Goal: Task Accomplishment & Management: Manage account settings

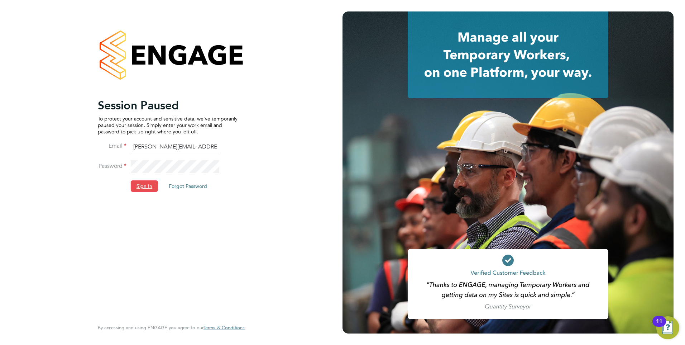
click at [138, 184] on button "Sign In" at bounding box center [144, 185] width 27 height 11
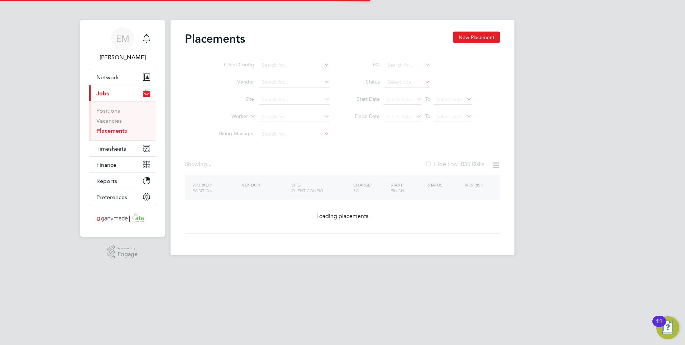
type input "Stephen Quin"
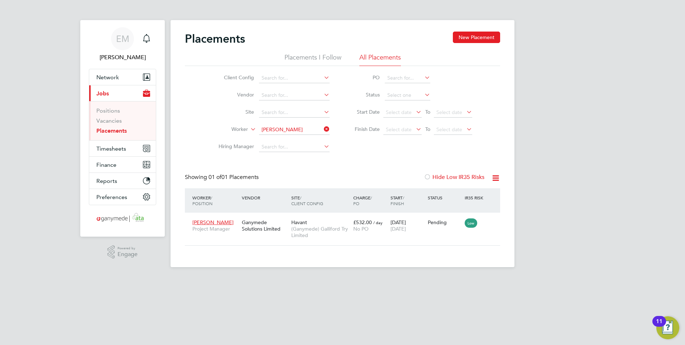
scroll to position [27, 62]
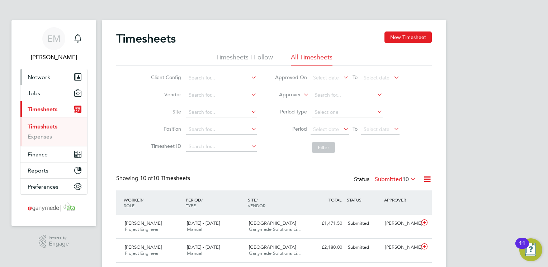
click at [43, 77] on span "Network" at bounding box center [39, 77] width 23 height 7
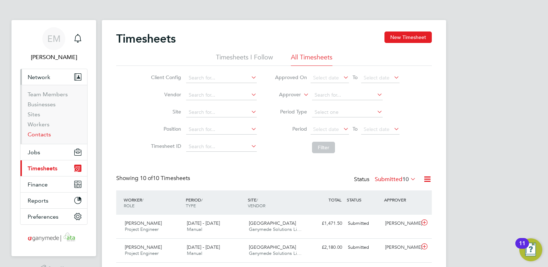
click at [36, 134] on link "Contacts" at bounding box center [39, 134] width 23 height 7
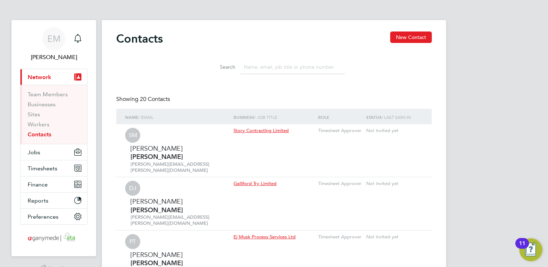
click at [278, 65] on input at bounding box center [292, 67] width 105 height 14
click at [37, 126] on link "Workers" at bounding box center [39, 124] width 22 height 7
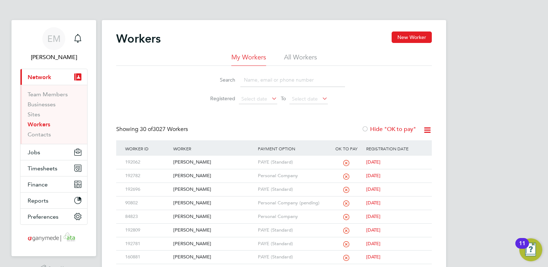
click at [263, 81] on input at bounding box center [292, 80] width 105 height 14
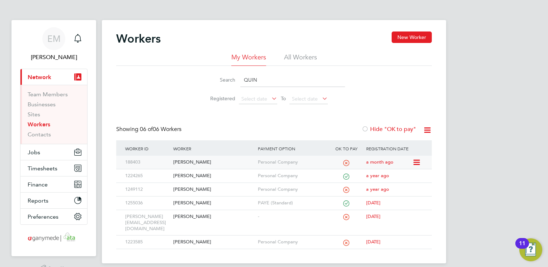
click at [182, 164] on div "Stephen Quin" at bounding box center [213, 162] width 84 height 13
click at [273, 82] on input "QUIN" at bounding box center [292, 80] width 105 height 14
type input "Q"
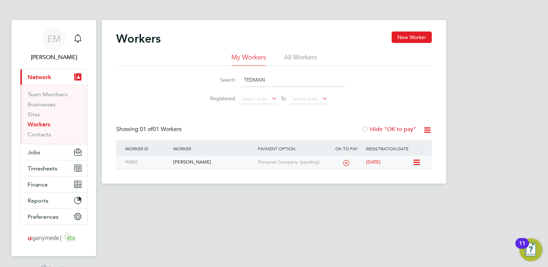
click at [194, 163] on div "Rosamund Tedman" at bounding box center [213, 162] width 84 height 13
drag, startPoint x: 270, startPoint y: 80, endPoint x: 250, endPoint y: 51, distance: 35.6
click at [224, 84] on div "Search TEDMAN" at bounding box center [274, 80] width 142 height 14
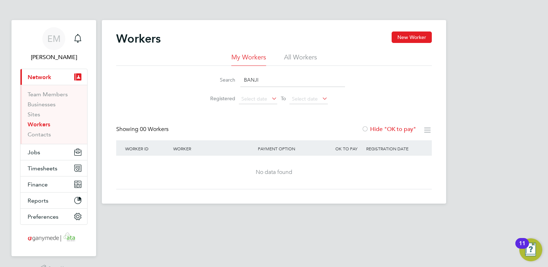
drag, startPoint x: 272, startPoint y: 83, endPoint x: 204, endPoint y: 87, distance: 67.8
click at [205, 87] on div "Search BANJI" at bounding box center [274, 80] width 142 height 14
type input "A"
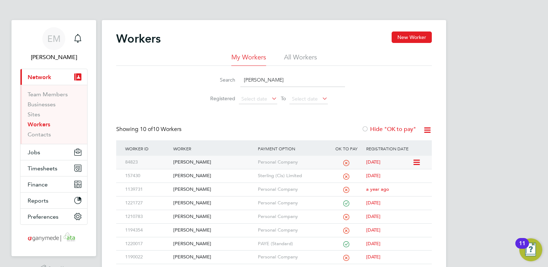
type input "ADRIAN"
click at [187, 163] on div "Adrian Taylor" at bounding box center [213, 162] width 84 height 13
click at [348, 92] on li "Registered Select date To Select date" at bounding box center [274, 99] width 160 height 17
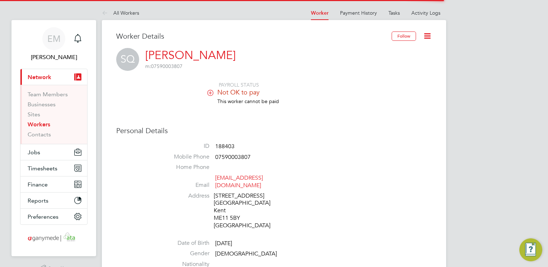
scroll to position [143, 0]
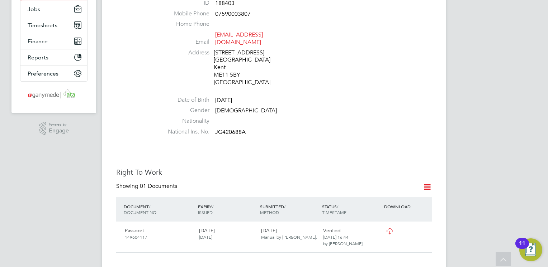
click at [246, 128] on li "National Ins. No. JG420688A" at bounding box center [295, 133] width 272 height 11
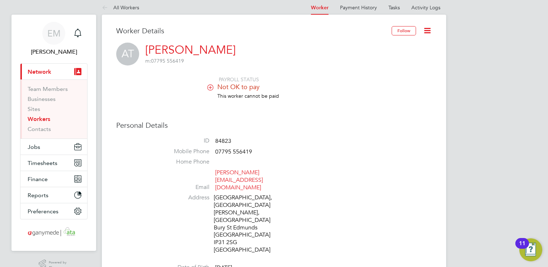
scroll to position [108, 0]
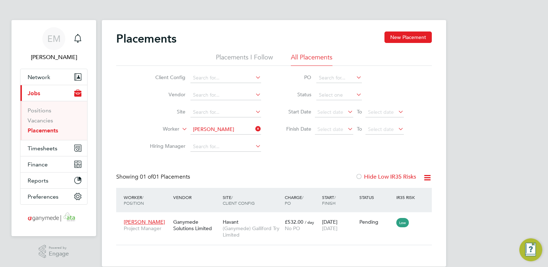
scroll to position [27, 62]
click at [145, 223] on span "[PERSON_NAME]" at bounding box center [144, 222] width 41 height 6
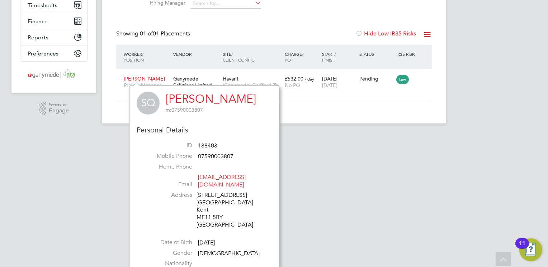
scroll to position [0, 0]
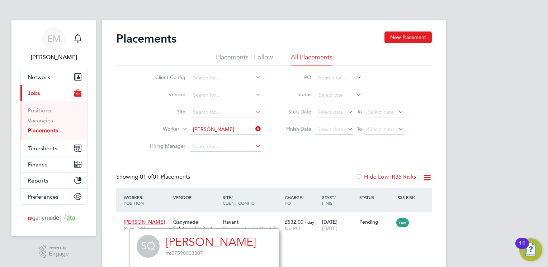
click at [292, 156] on div "Placements New Placement Placements I Follow All Placements Client Config Vendo…" at bounding box center [273, 139] width 315 height 214
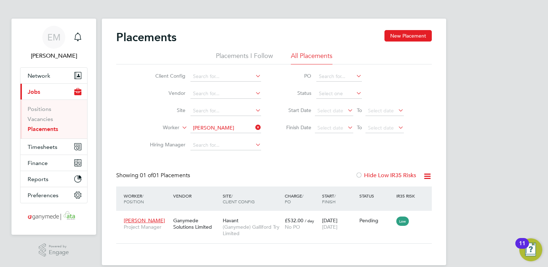
scroll to position [11, 0]
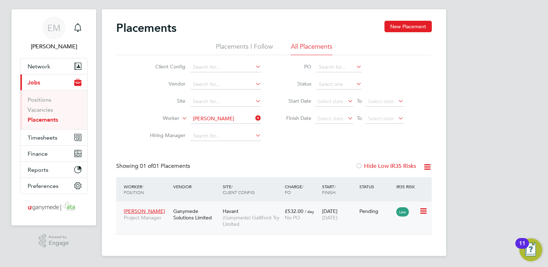
click at [182, 214] on div "Ganymede Solutions Limited" at bounding box center [195, 215] width 49 height 20
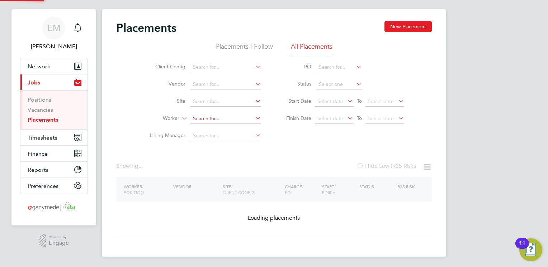
click at [233, 120] on input at bounding box center [225, 119] width 71 height 10
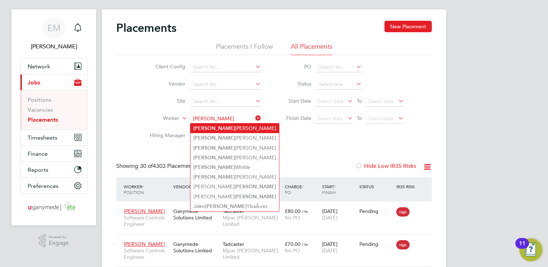
click at [229, 129] on li "Ross Glancy" at bounding box center [234, 129] width 89 height 10
type input "Ross Glancy"
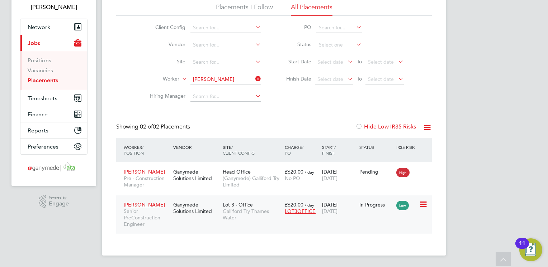
click at [187, 206] on div "Ganymede Solutions Limited" at bounding box center [195, 208] width 49 height 20
click at [226, 79] on ul "Client Config Vendor Site Worker Hiring Manager" at bounding box center [202, 62] width 135 height 86
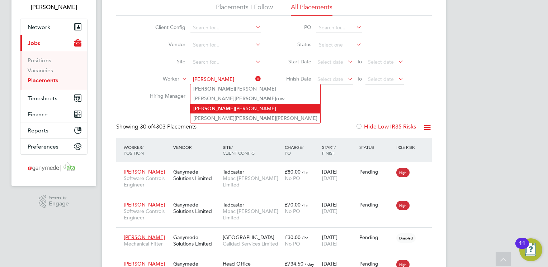
click at [221, 108] on li "Trevor Slattery" at bounding box center [255, 109] width 130 height 10
type input "[PERSON_NAME]"
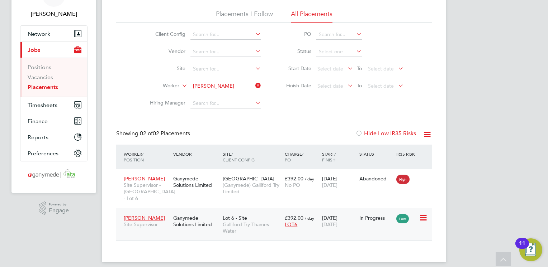
click at [190, 216] on div "Ganymede Solutions Limited" at bounding box center [195, 221] width 49 height 20
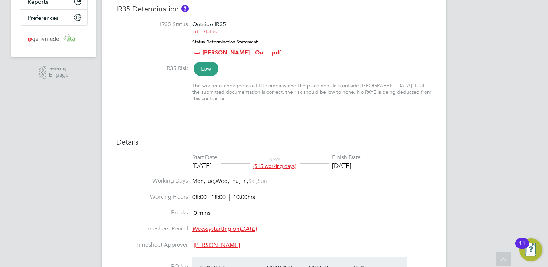
click at [263, 53] on link "[PERSON_NAME] - Ou... .pdf" at bounding box center [241, 52] width 78 height 7
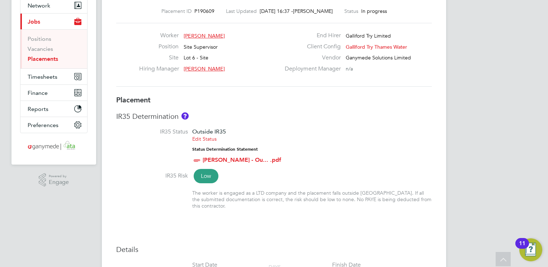
scroll to position [72, 0]
click at [209, 138] on link "Edit Status" at bounding box center [204, 139] width 24 height 6
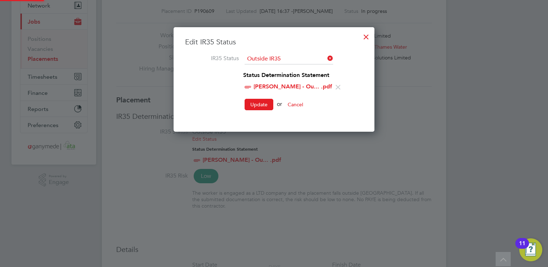
scroll to position [105, 201]
click at [333, 86] on icon at bounding box center [337, 87] width 9 height 9
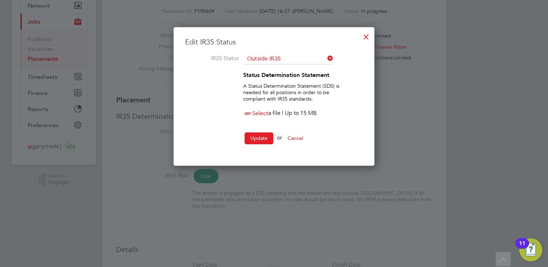
scroll to position [139, 201]
click at [261, 115] on span "Select" at bounding box center [255, 113] width 25 height 7
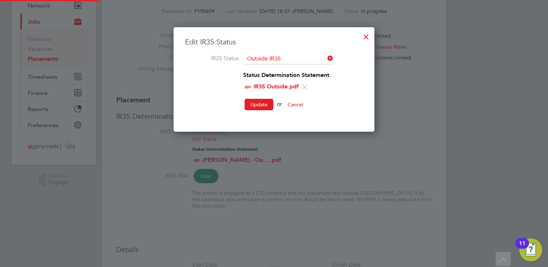
scroll to position [105, 201]
click at [258, 107] on button "Update" at bounding box center [258, 104] width 29 height 11
